Goal: Task Accomplishment & Management: Use online tool/utility

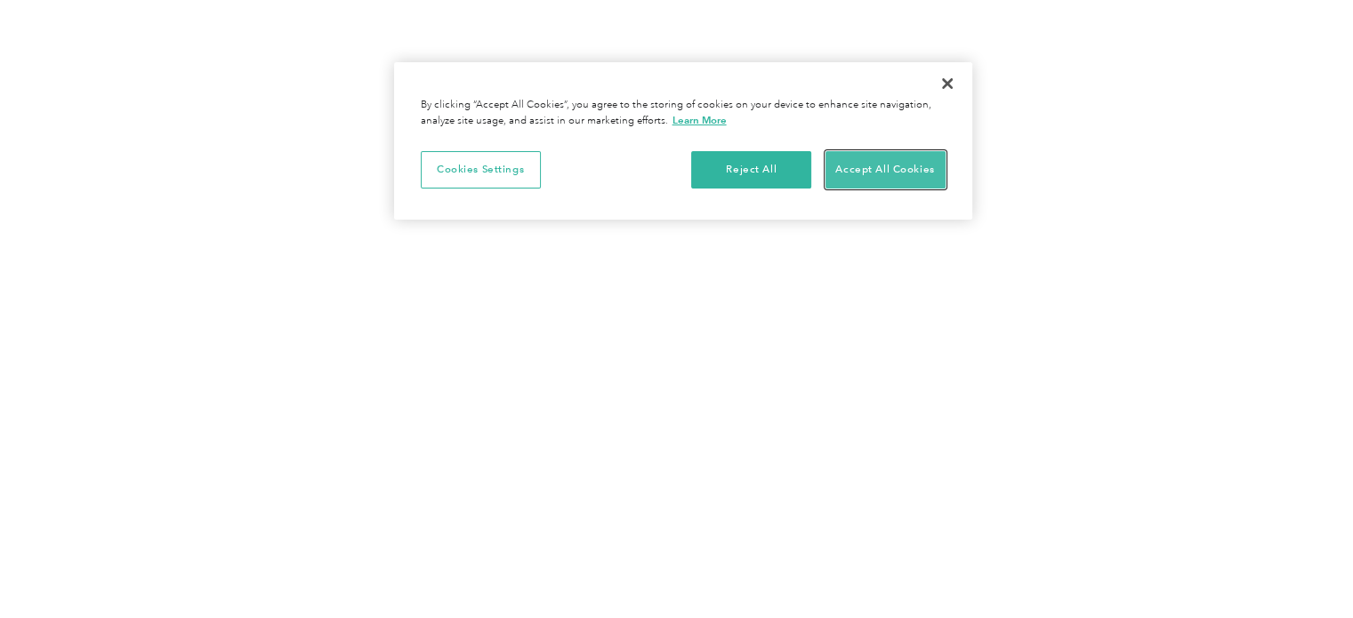
click at [894, 177] on button "Accept All Cookies" at bounding box center [886, 169] width 120 height 37
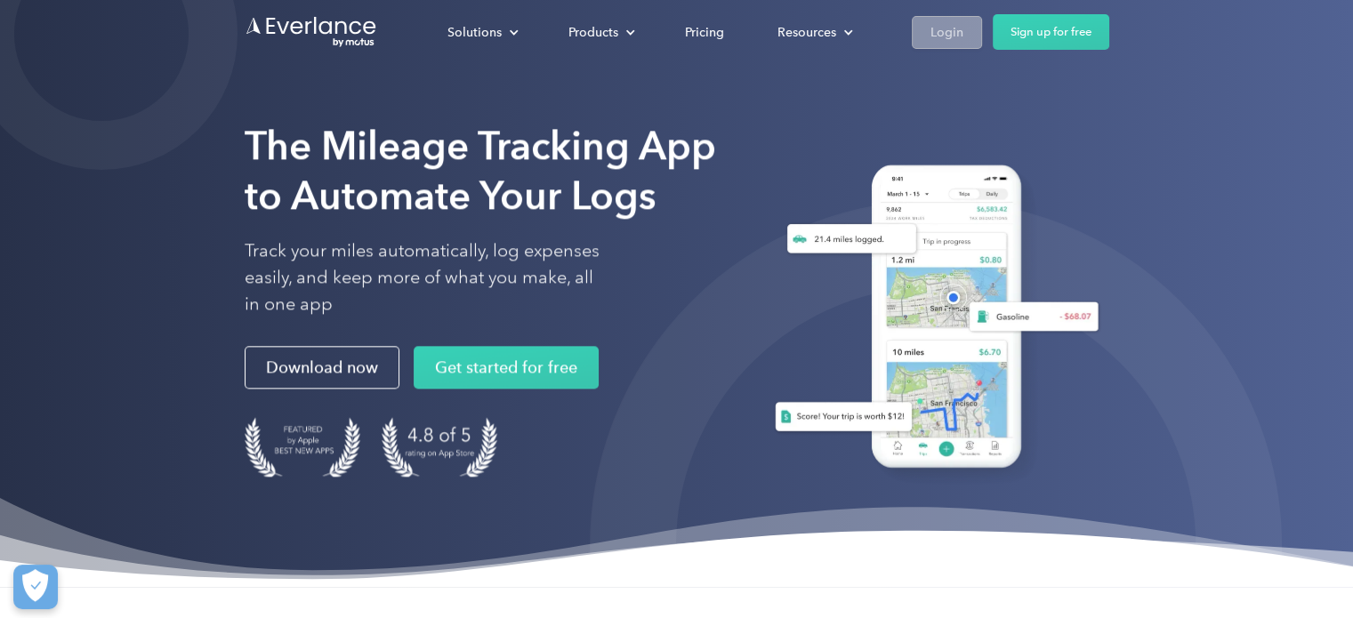
click at [952, 29] on div "Login" at bounding box center [946, 32] width 33 height 22
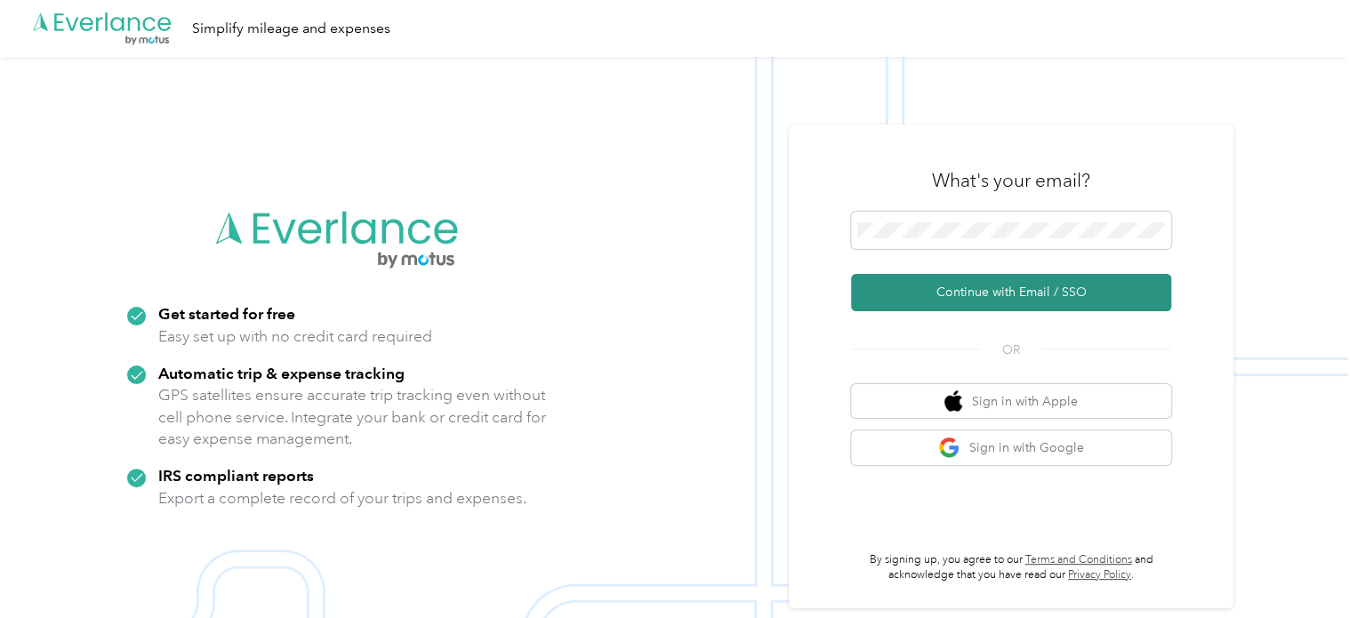
click at [984, 297] on button "Continue with Email / SSO" at bounding box center [1011, 292] width 320 height 37
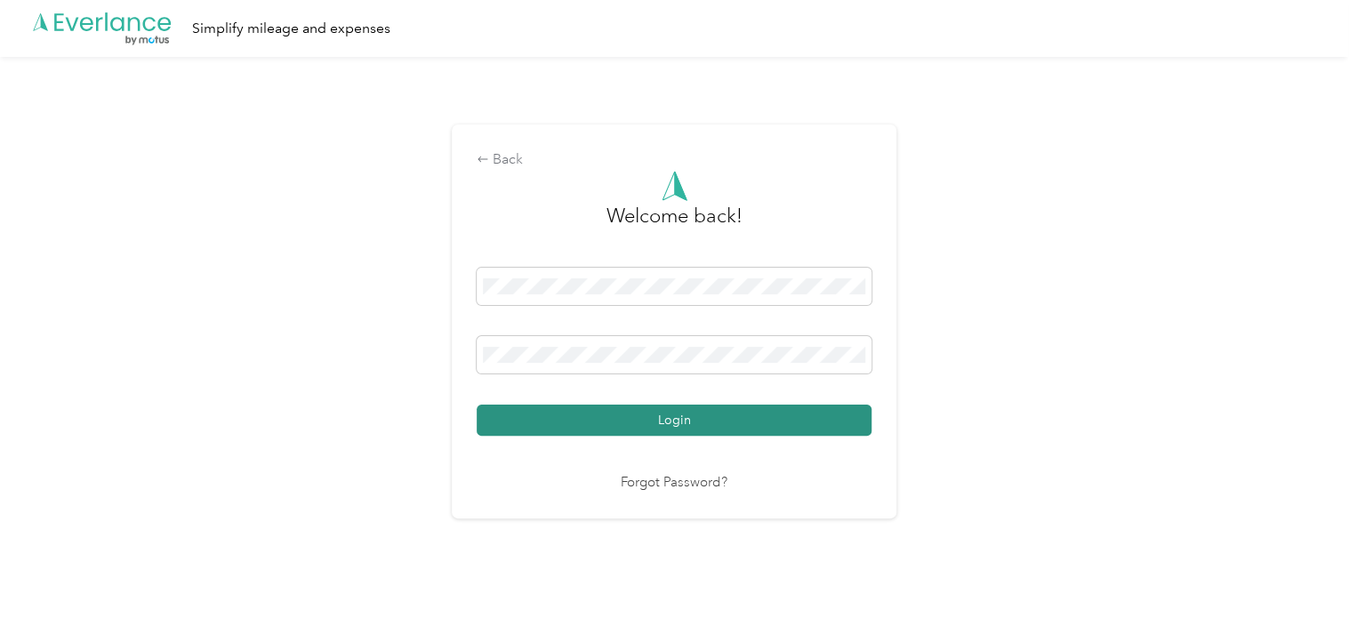
click at [674, 428] on button "Login" at bounding box center [674, 420] width 395 height 31
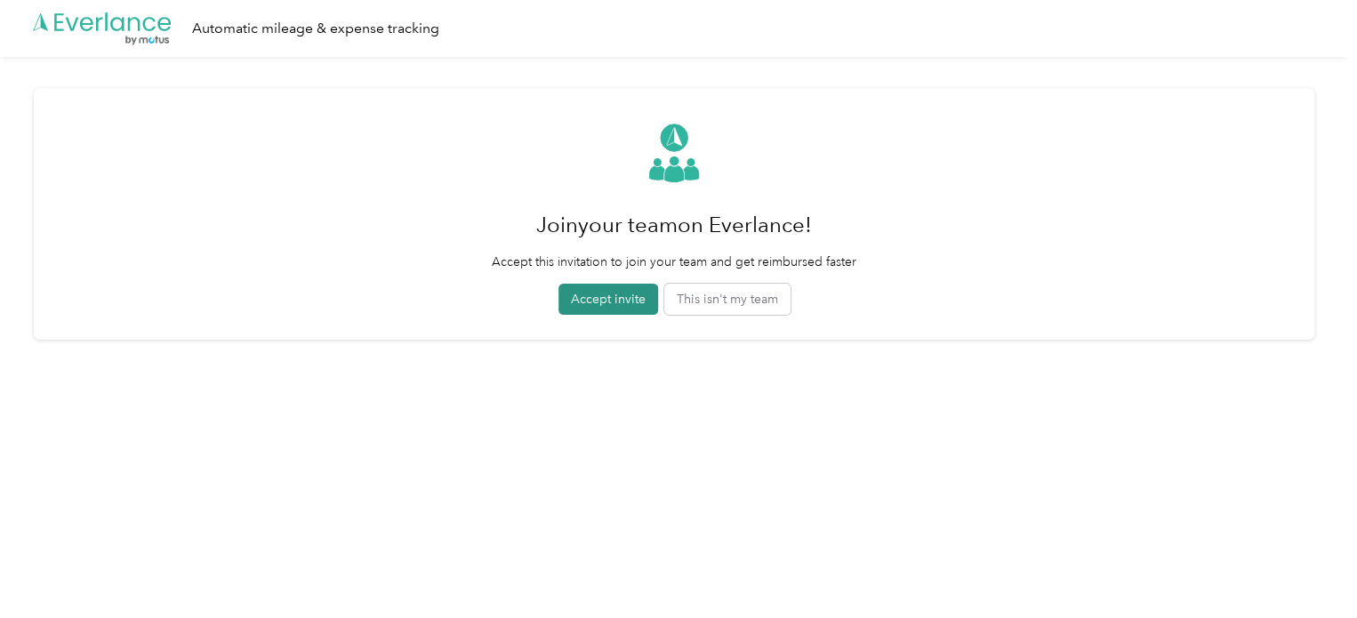
click at [622, 301] on button "Accept invite" at bounding box center [609, 299] width 100 height 31
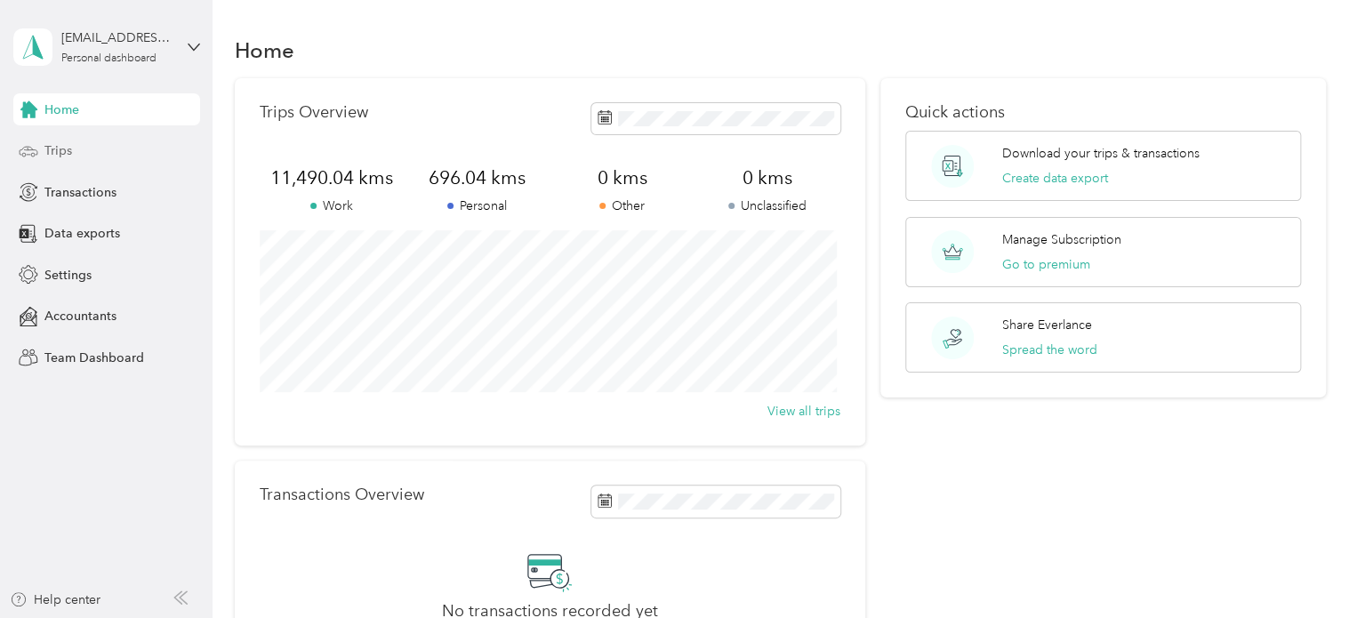
click at [54, 148] on span "Trips" at bounding box center [58, 150] width 28 height 19
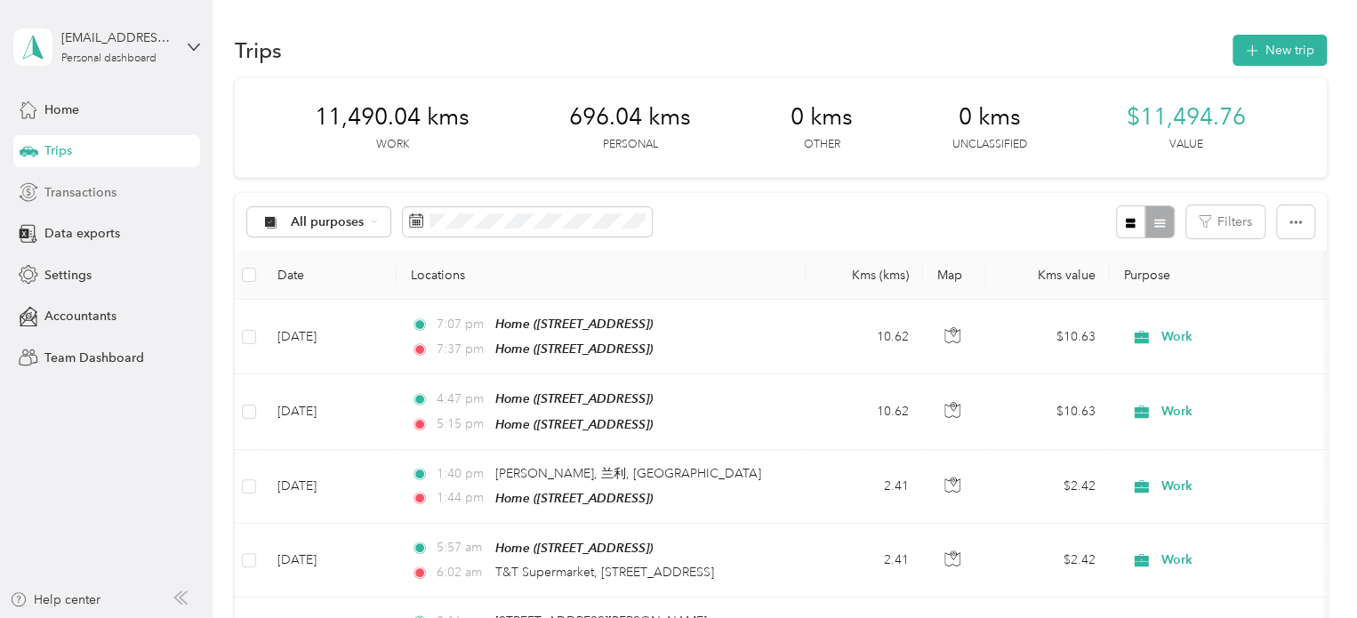
click at [93, 187] on span "Transactions" at bounding box center [80, 192] width 72 height 19
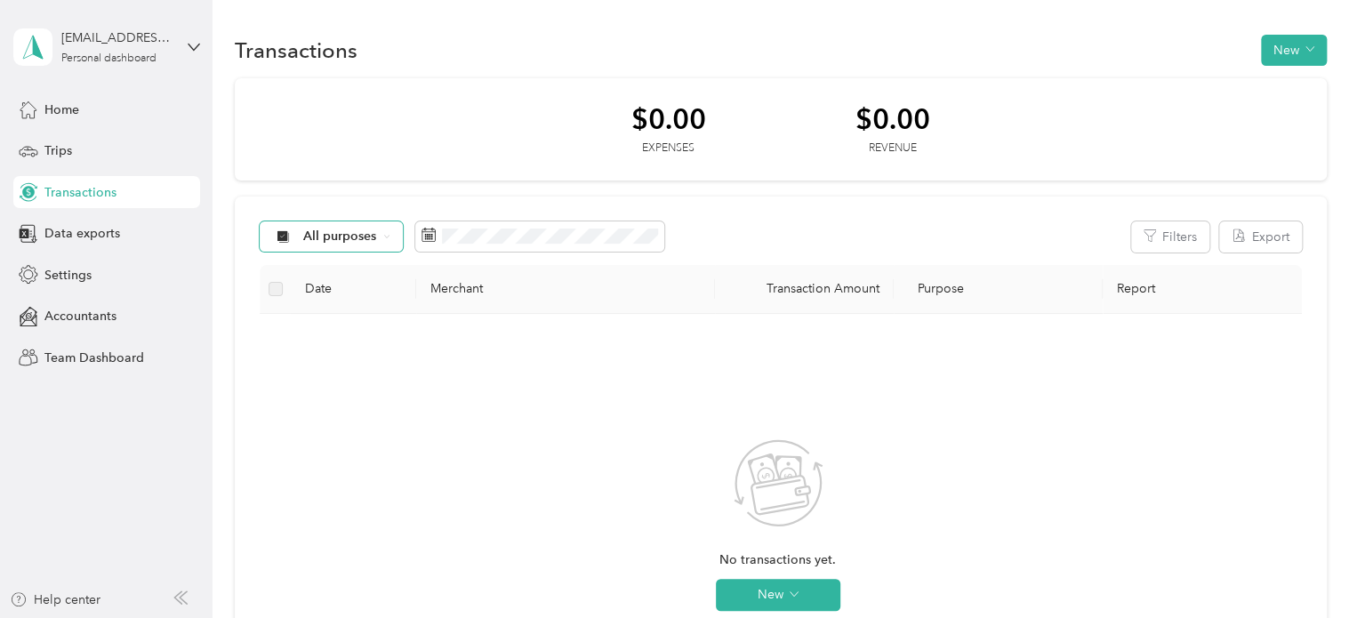
click at [383, 238] on icon at bounding box center [386, 236] width 7 height 7
click at [424, 149] on div "$0.00 Expenses $0.00 Revenue" at bounding box center [781, 129] width 1092 height 103
click at [68, 233] on span "Data exports" at bounding box center [82, 233] width 76 height 19
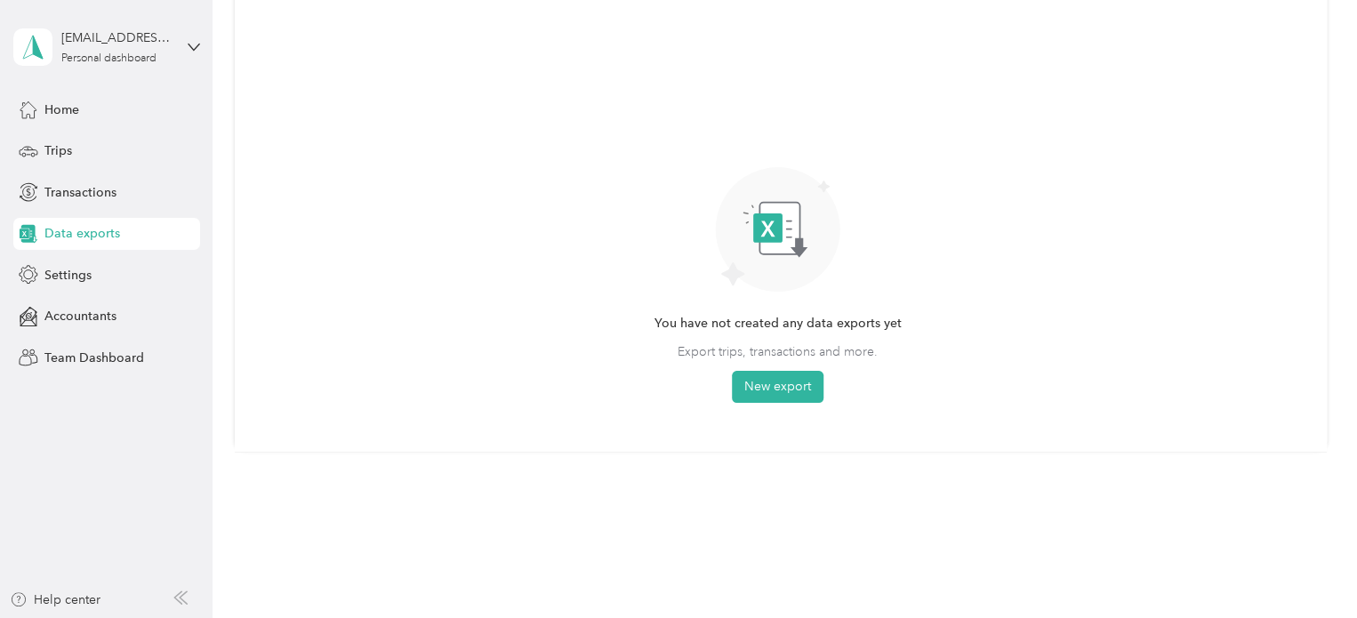
scroll to position [178, 0]
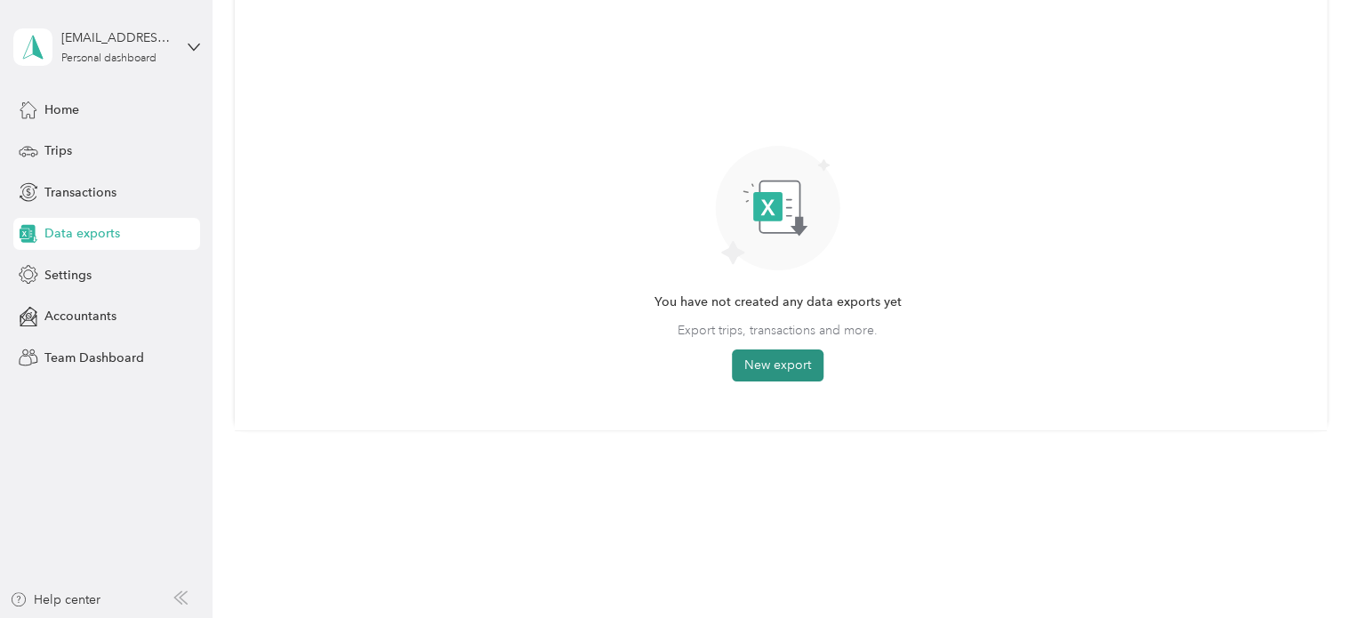
click at [756, 355] on button "New export" at bounding box center [778, 366] width 92 height 32
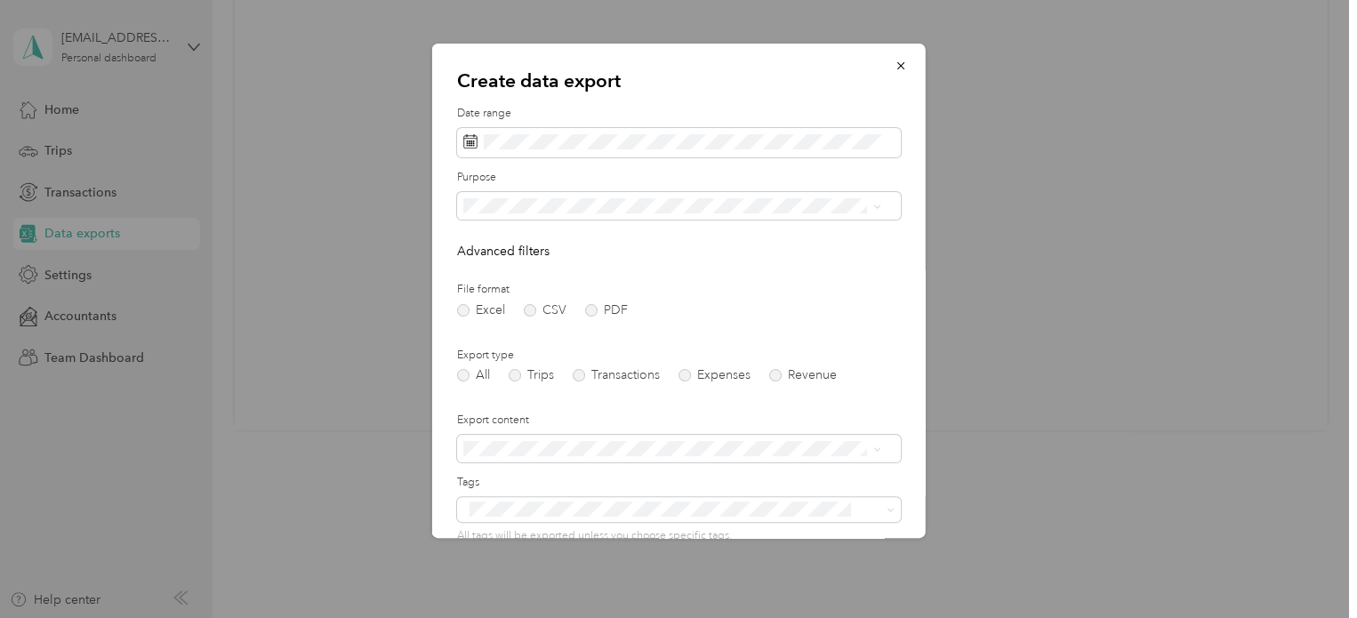
click at [552, 228] on div "All" at bounding box center [672, 235] width 406 height 19
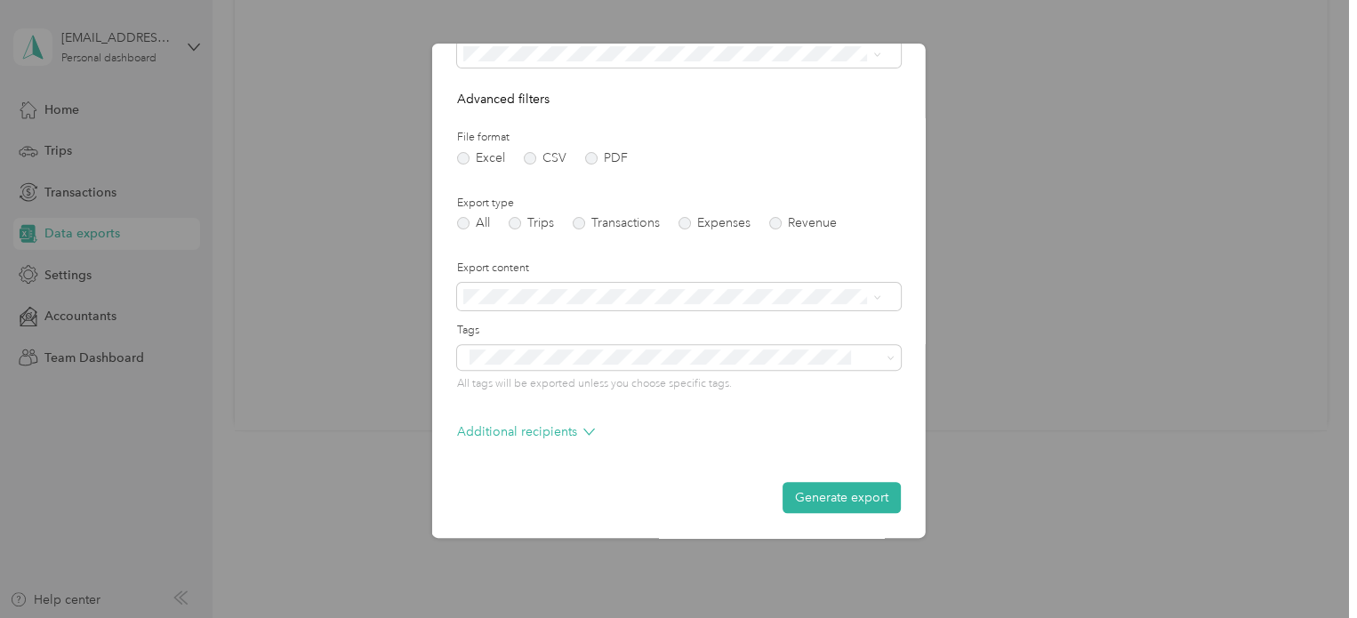
scroll to position [0, 0]
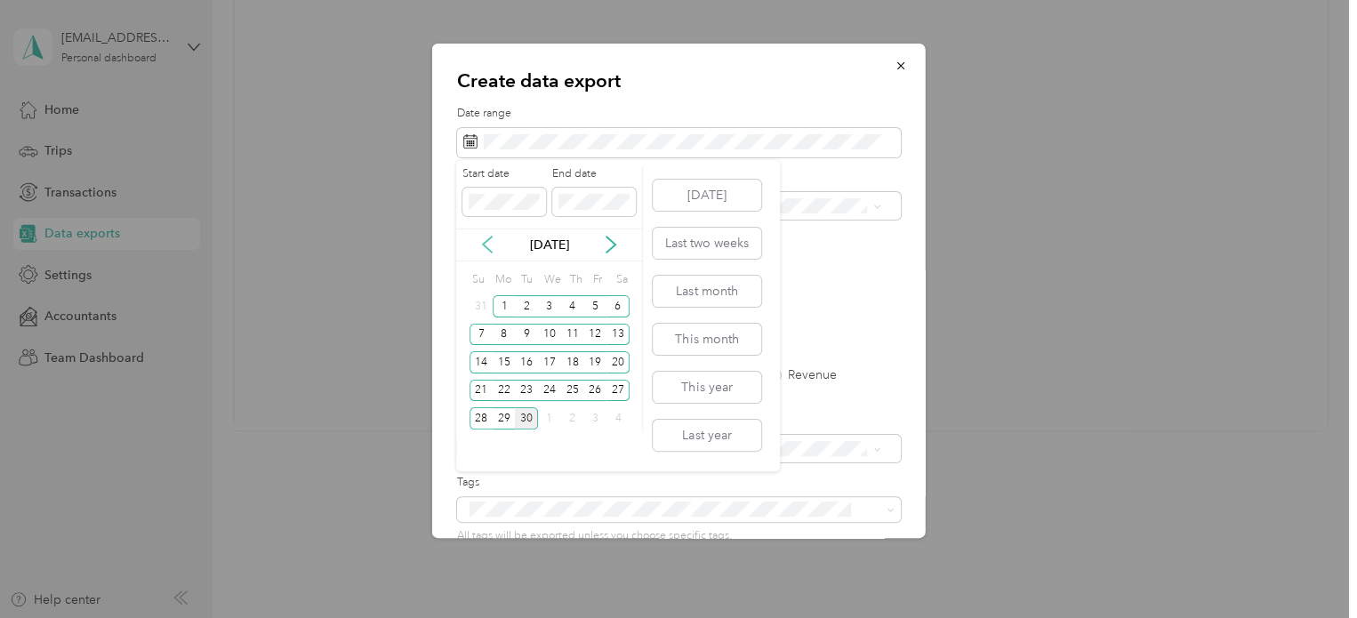
click at [492, 241] on icon at bounding box center [488, 245] width 18 height 18
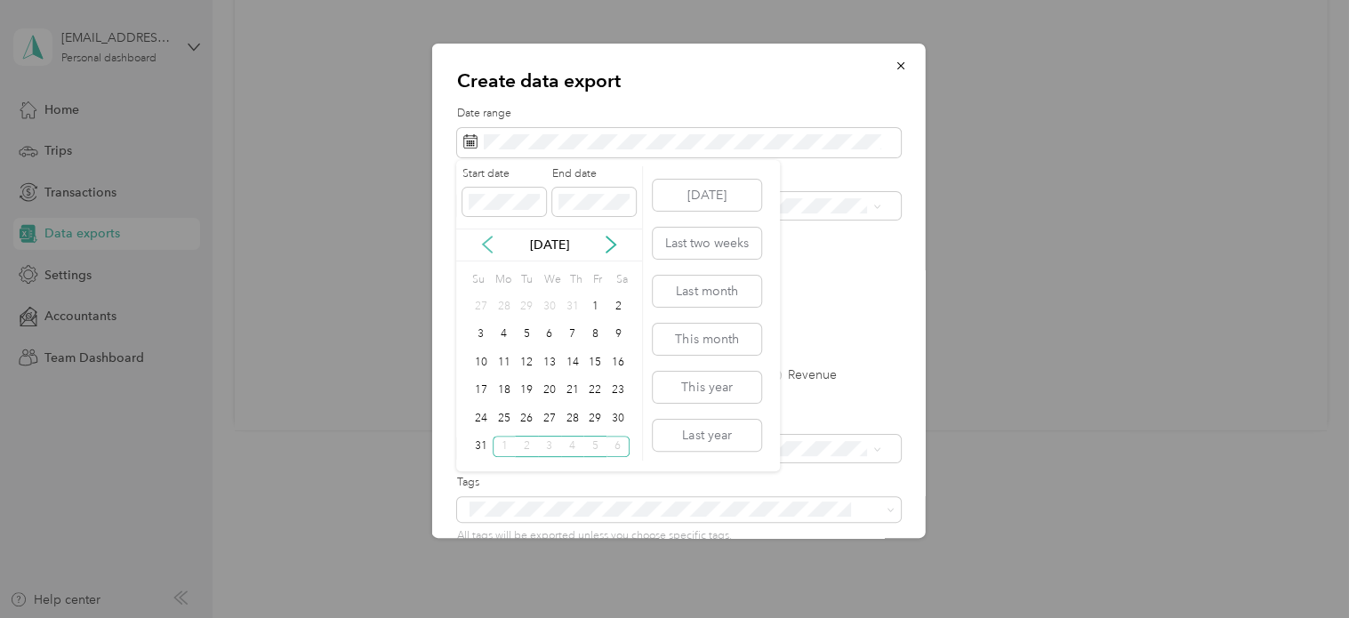
click at [492, 241] on icon at bounding box center [488, 245] width 18 height 18
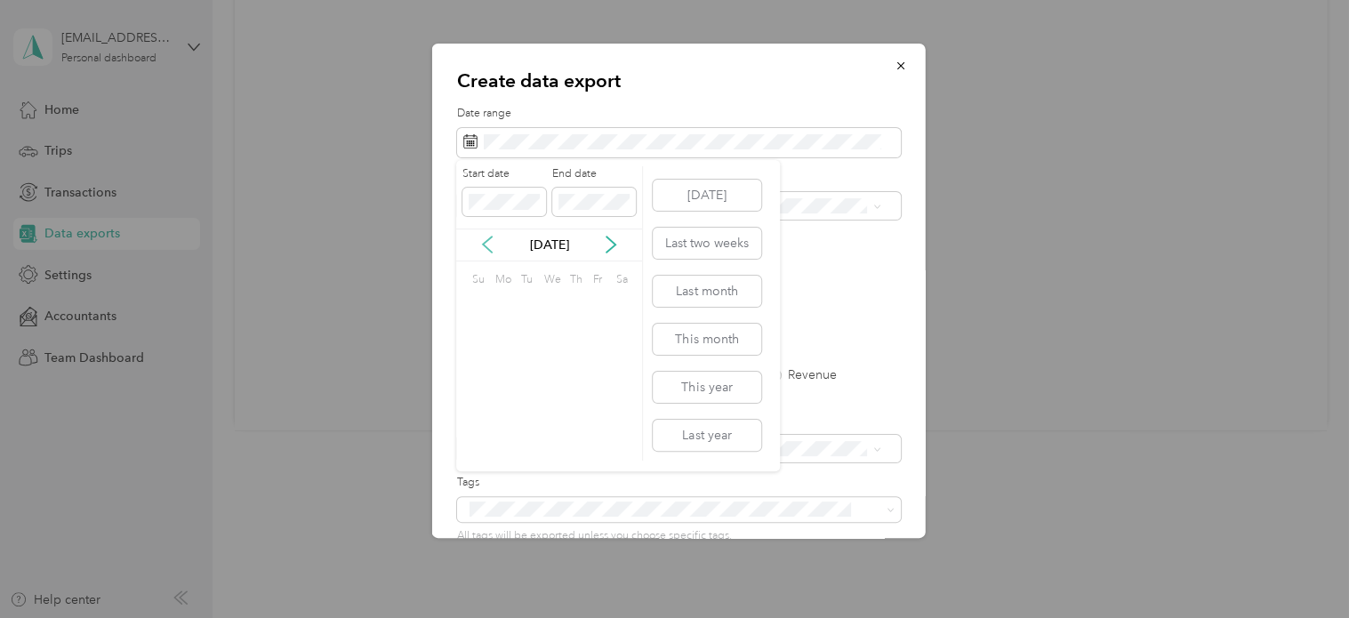
click at [492, 241] on icon at bounding box center [488, 245] width 18 height 18
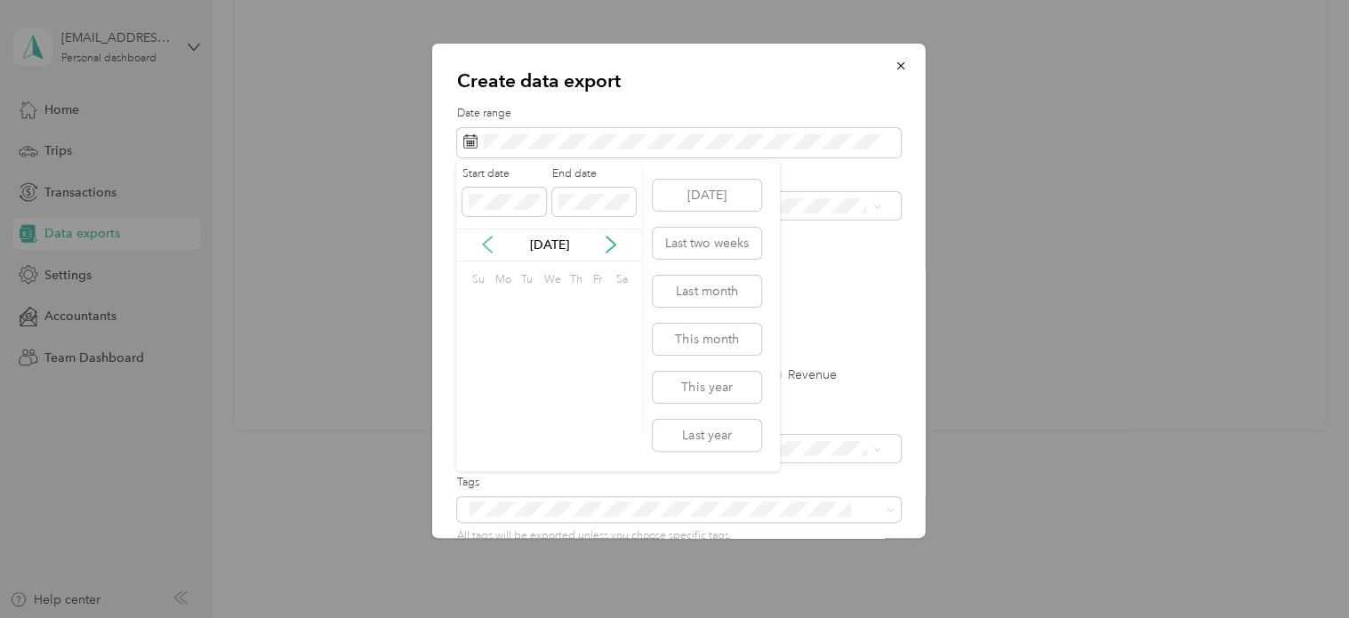
click at [492, 241] on icon at bounding box center [488, 245] width 18 height 18
click at [616, 241] on icon at bounding box center [611, 245] width 18 height 18
click at [475, 303] on div "1" at bounding box center [481, 306] width 23 height 22
click at [488, 241] on icon at bounding box center [488, 245] width 18 height 18
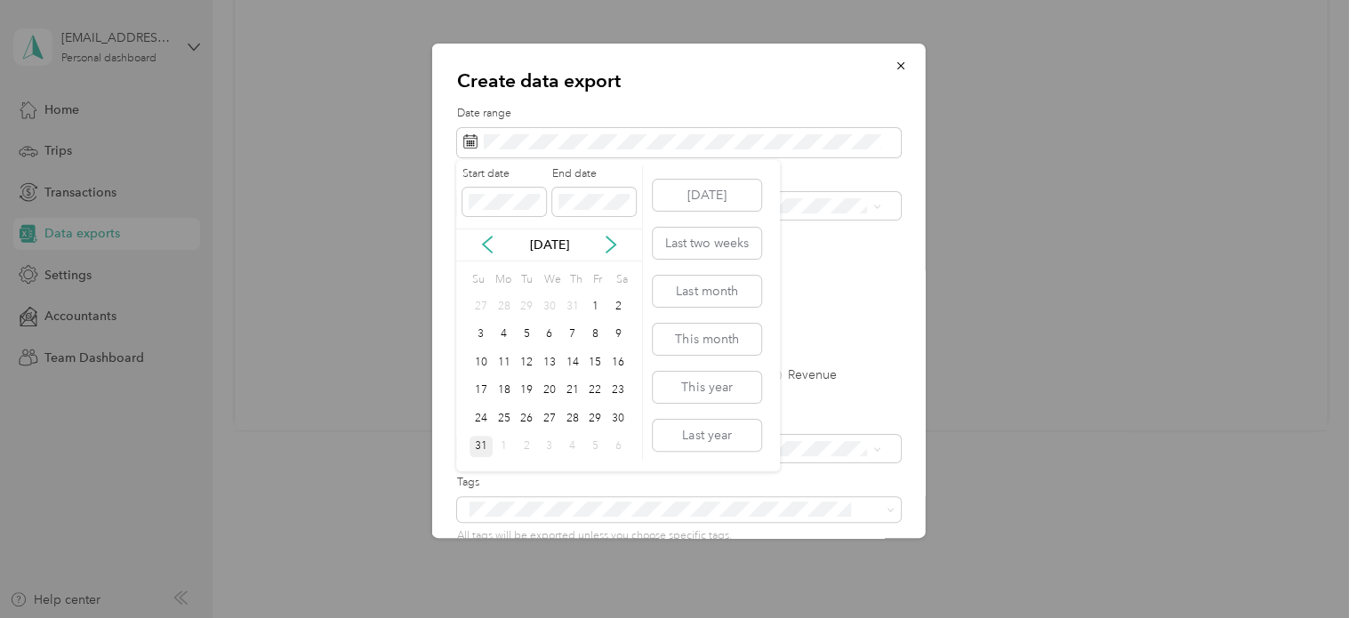
click at [473, 442] on div "31" at bounding box center [481, 447] width 23 height 22
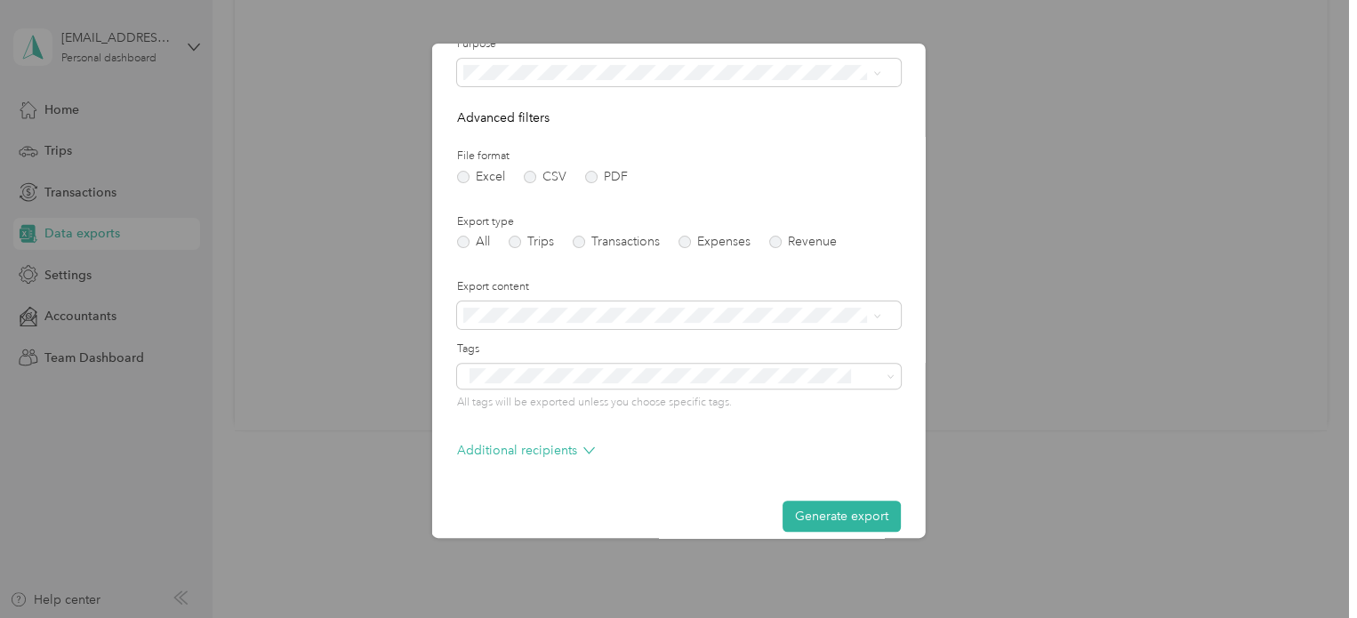
scroll to position [152, 0]
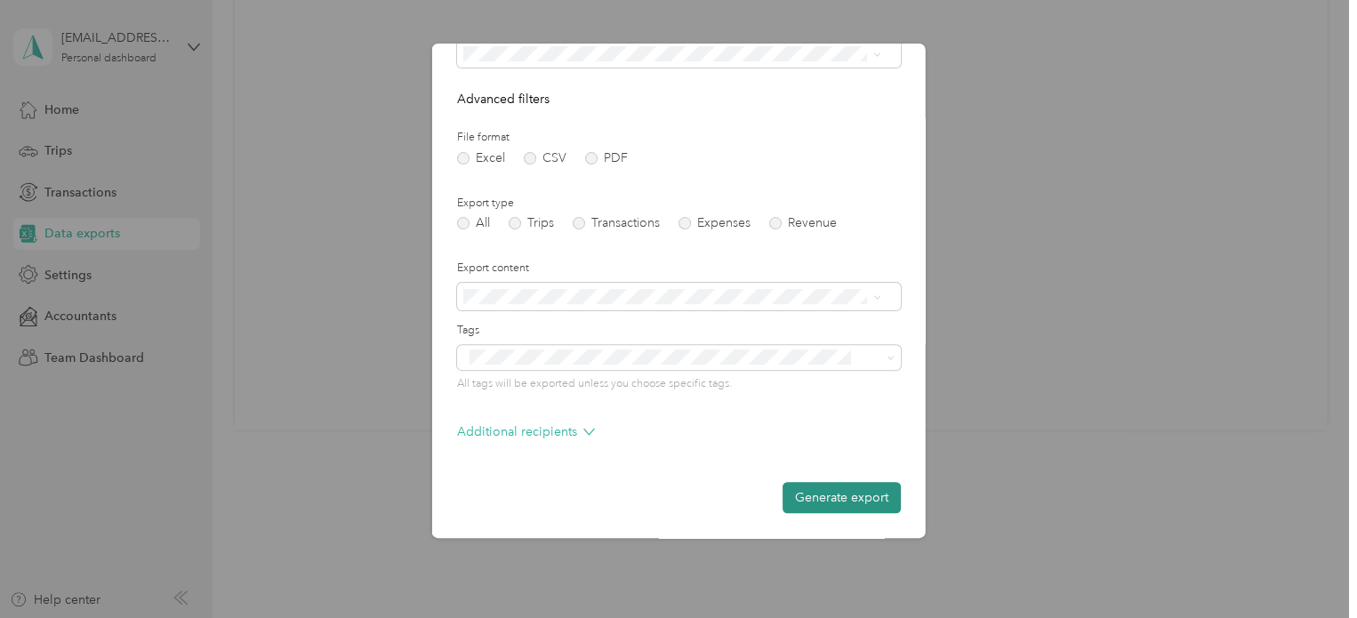
click at [812, 497] on button "Generate export" at bounding box center [842, 497] width 118 height 31
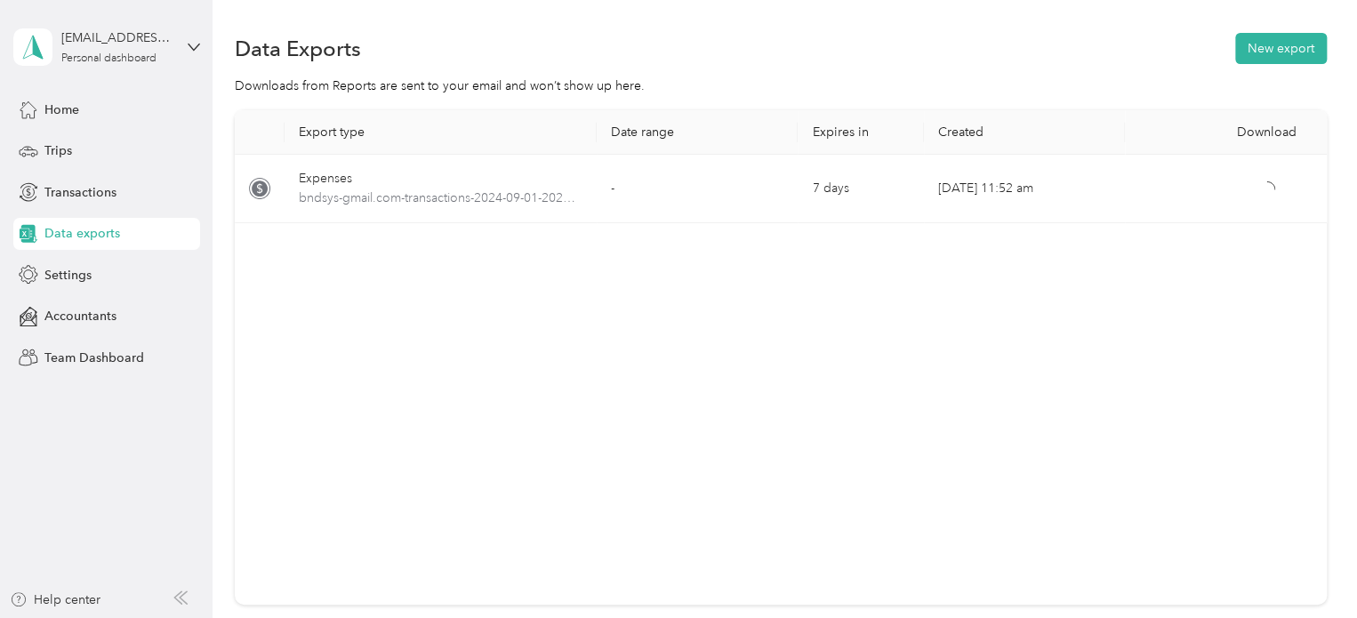
scroll to position [0, 0]
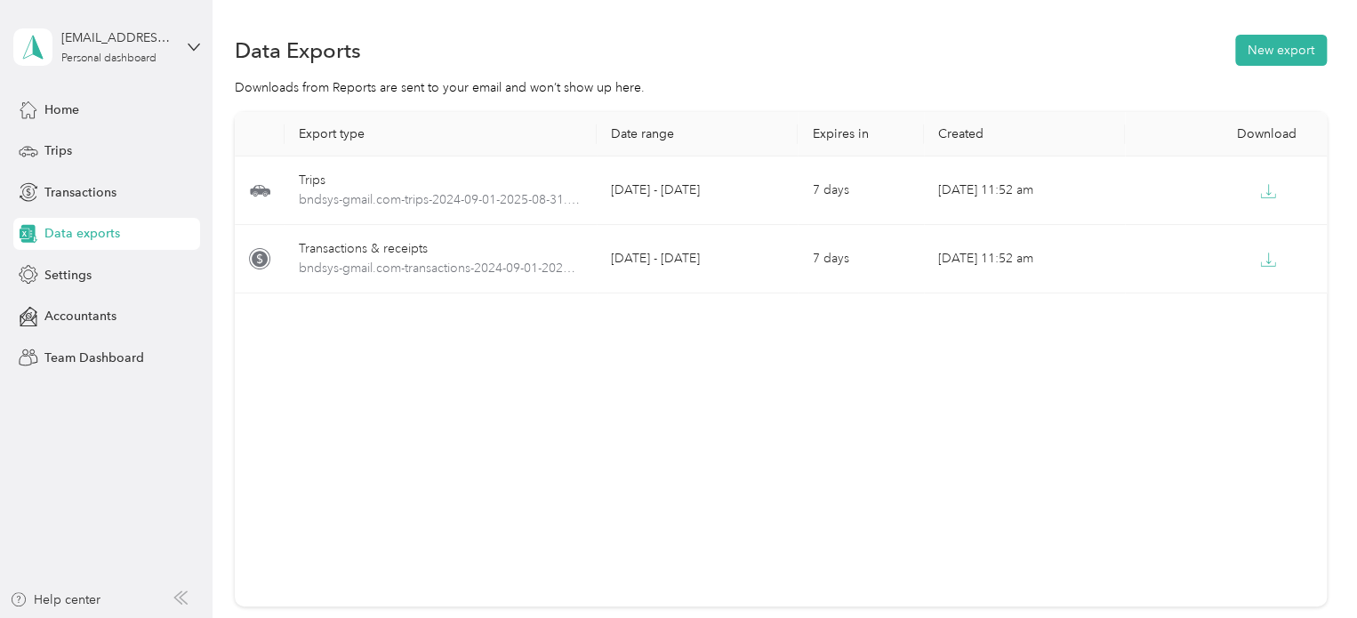
click at [1006, 476] on div "Export type Date range Expires in Created Download Trips bndsys-gmail.com-trips…" at bounding box center [781, 359] width 1092 height 495
